Goal: Check status: Check status

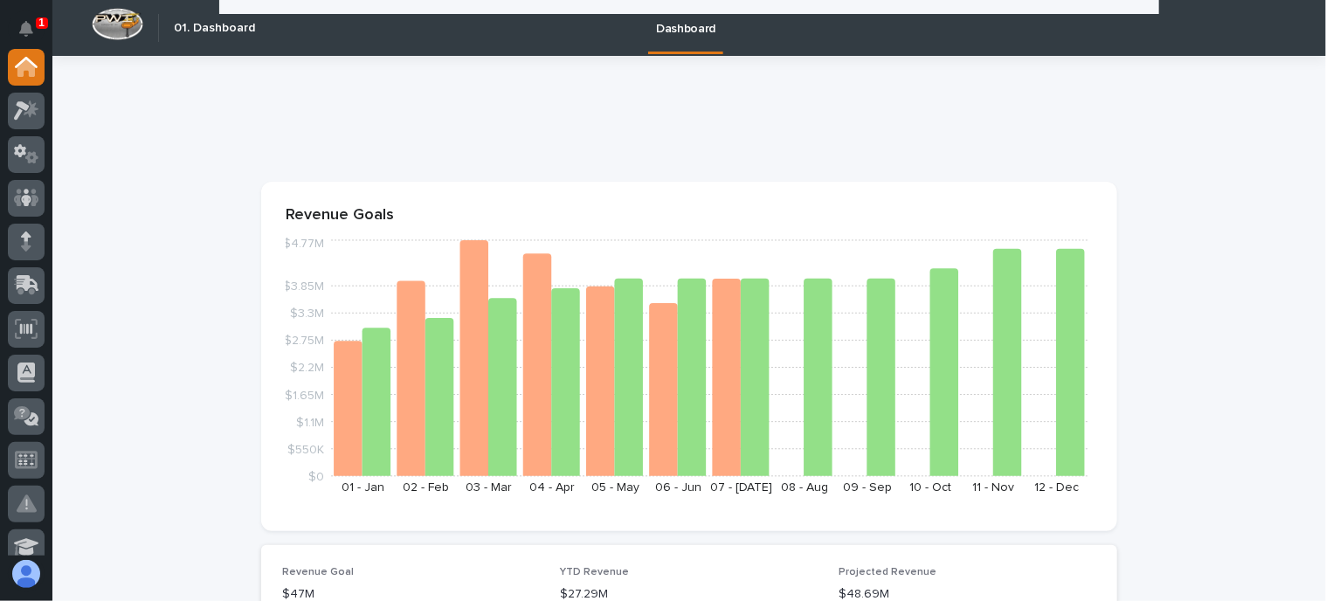
scroll to position [1398, 0]
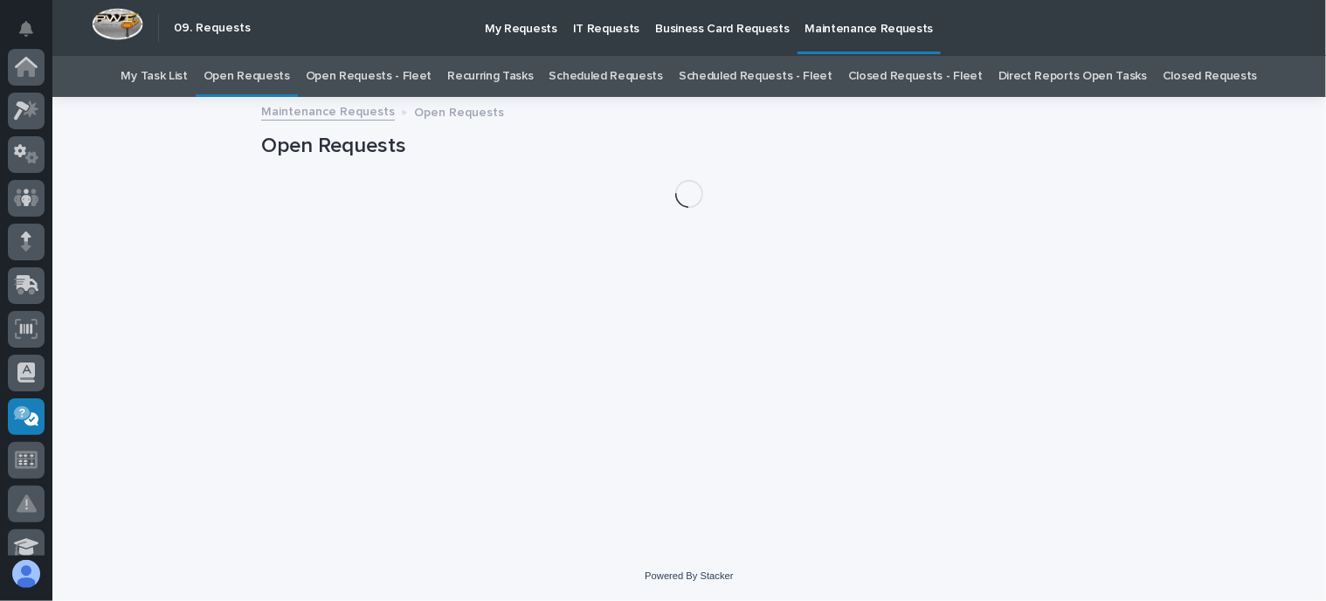
scroll to position [349, 0]
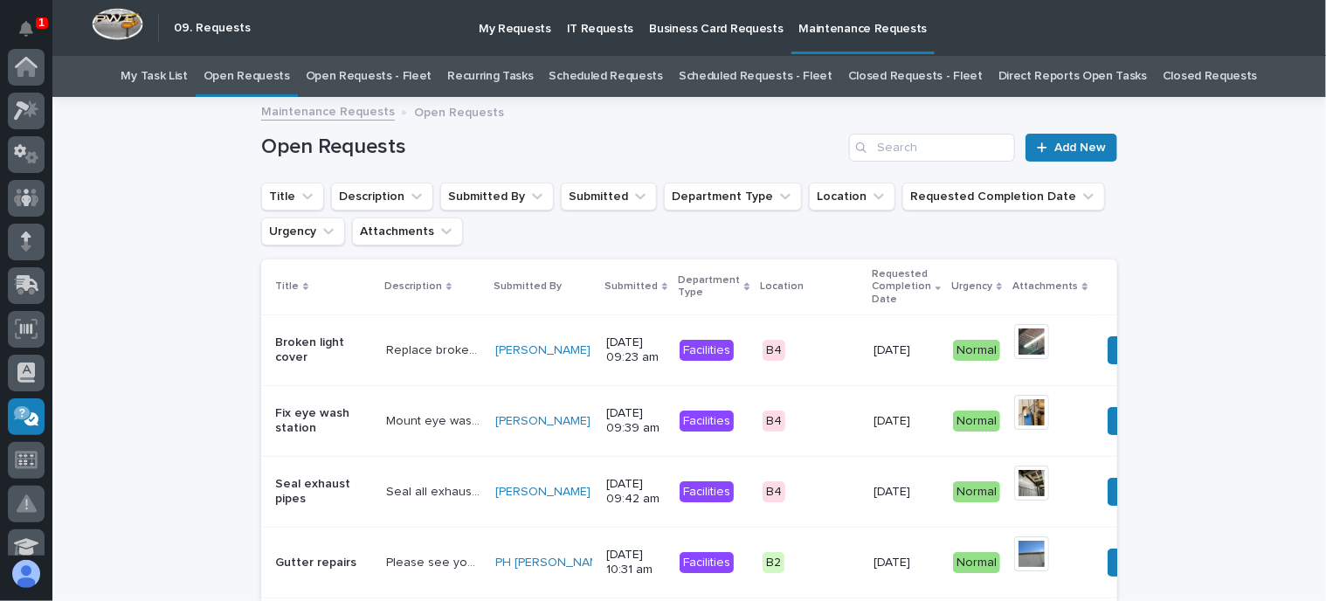
scroll to position [349, 0]
